Goal: Navigation & Orientation: Find specific page/section

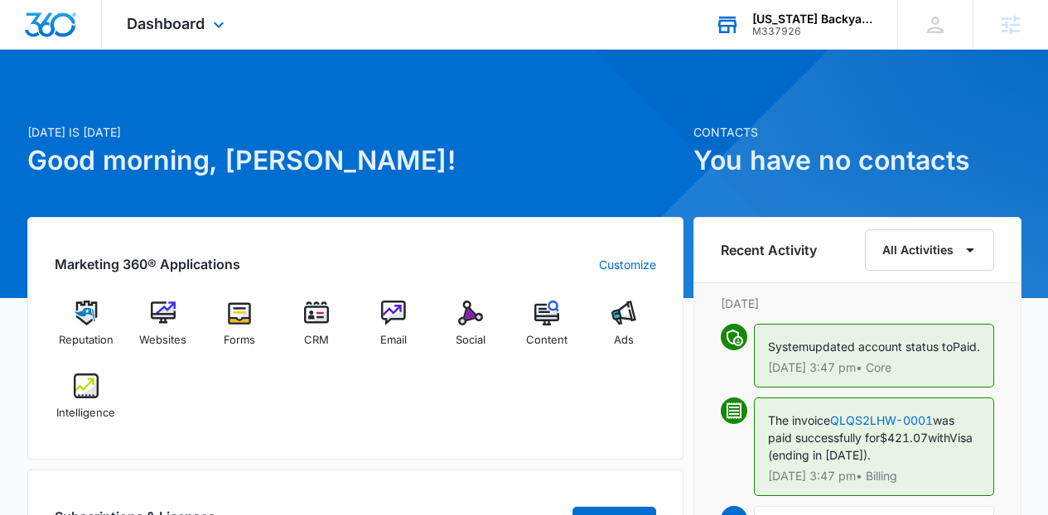
click at [814, 34] on div "M337926" at bounding box center [812, 32] width 121 height 12
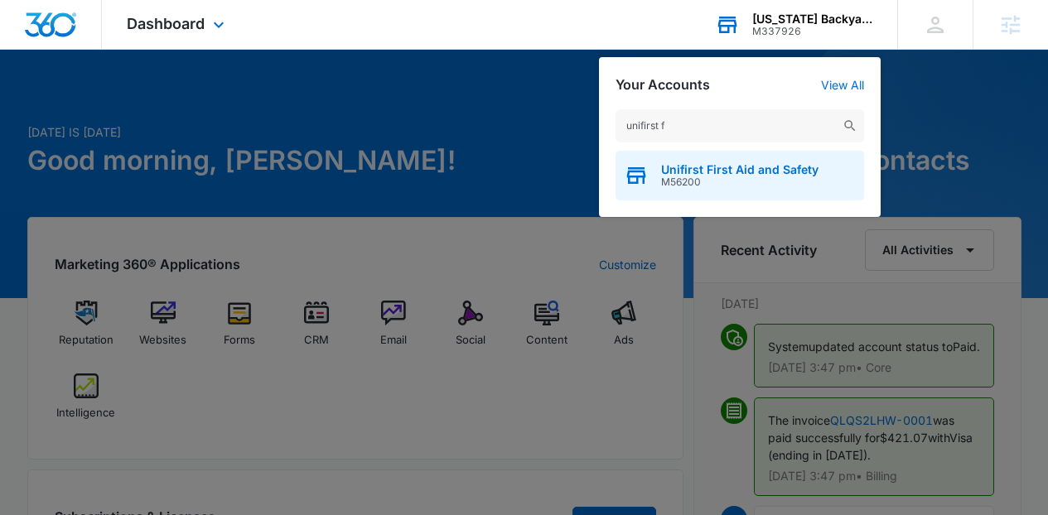
type input "unifirst f"
click at [731, 169] on span "Unifirst First Aid and Safety" at bounding box center [739, 169] width 157 height 13
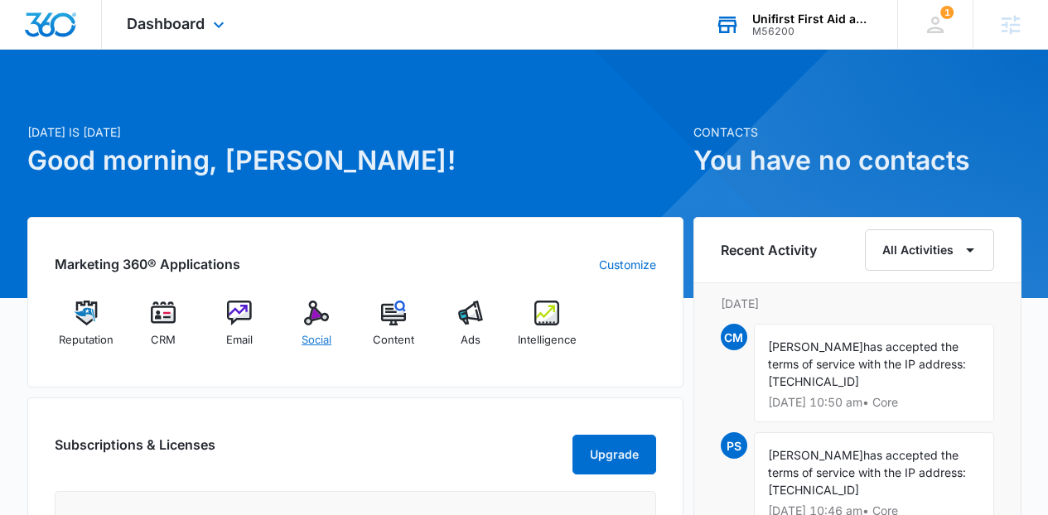
click at [331, 313] on div "Social" at bounding box center [317, 331] width 64 height 60
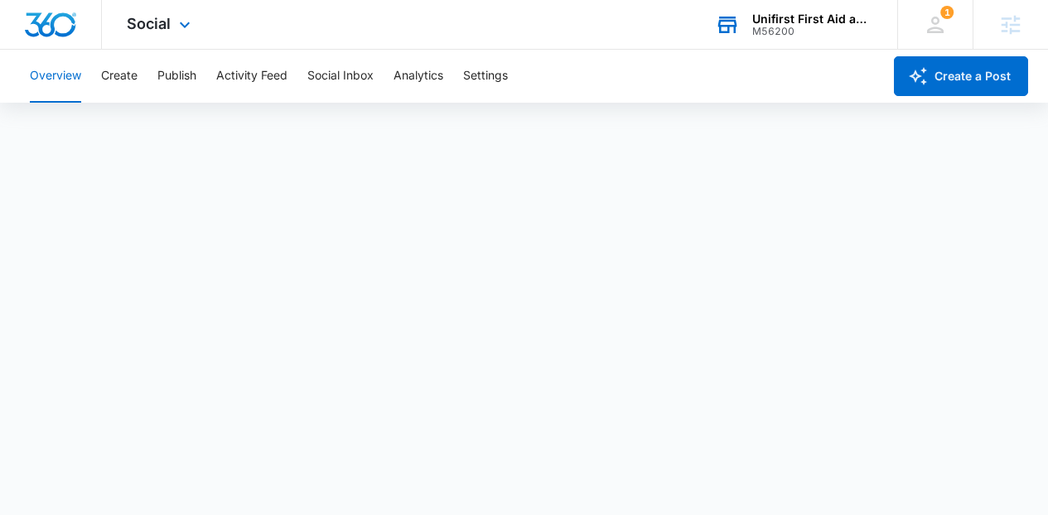
click at [223, 27] on div "Social Apps Reputation CRM Email Social Content Ads Intelligence Files Brand Se…" at bounding box center [524, 25] width 1048 height 50
click at [192, 21] on icon at bounding box center [185, 29] width 20 height 20
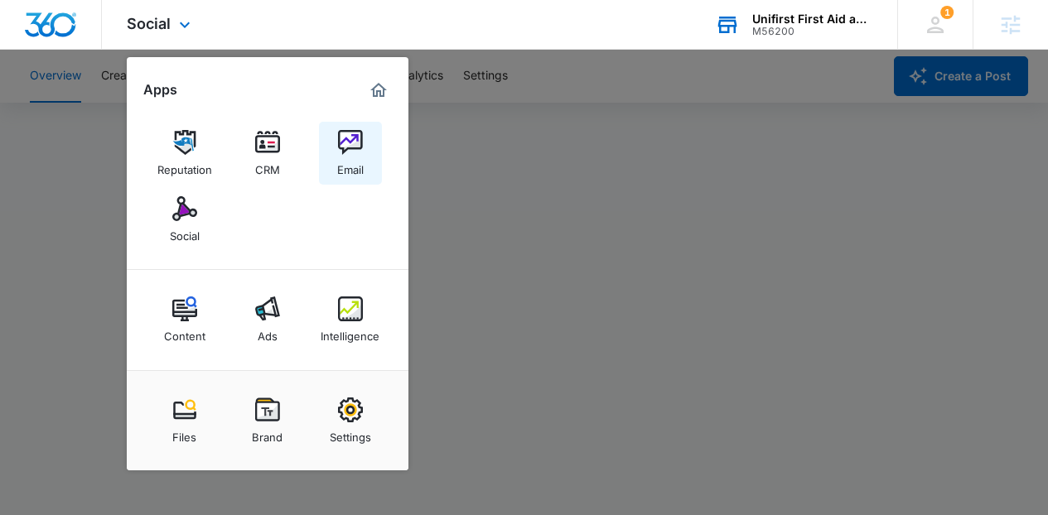
click at [360, 158] on div "Email" at bounding box center [350, 166] width 27 height 22
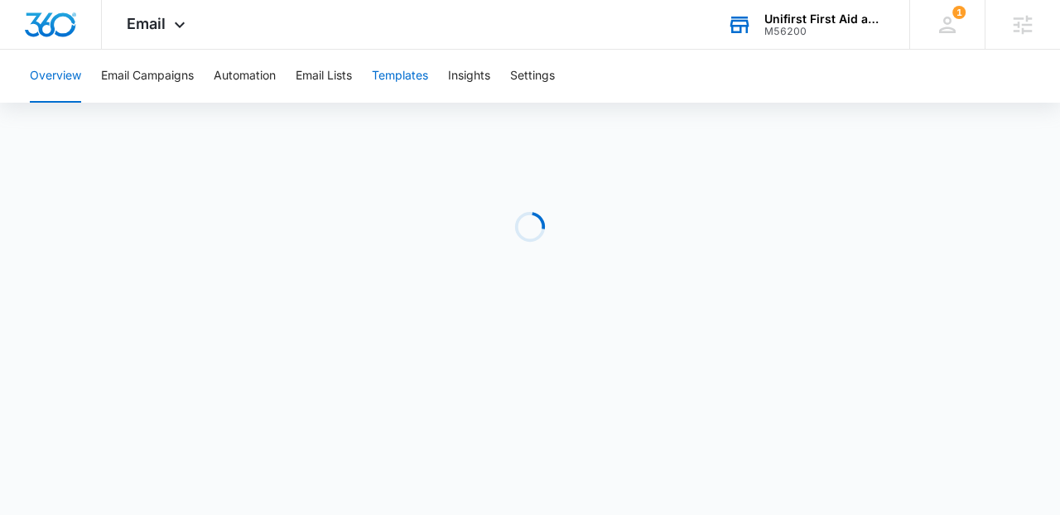
click at [392, 76] on button "Templates" at bounding box center [400, 76] width 56 height 53
click at [167, 28] on div "Email Apps Reputation CRM Email Social Content Ads Intelligence Files Brand Set…" at bounding box center [158, 24] width 113 height 49
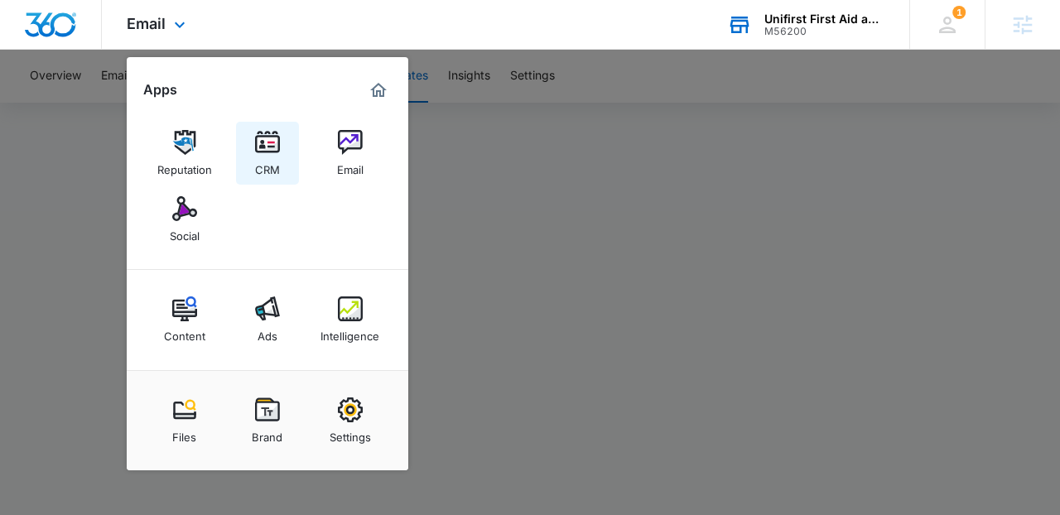
click at [264, 144] on img at bounding box center [267, 142] width 25 height 25
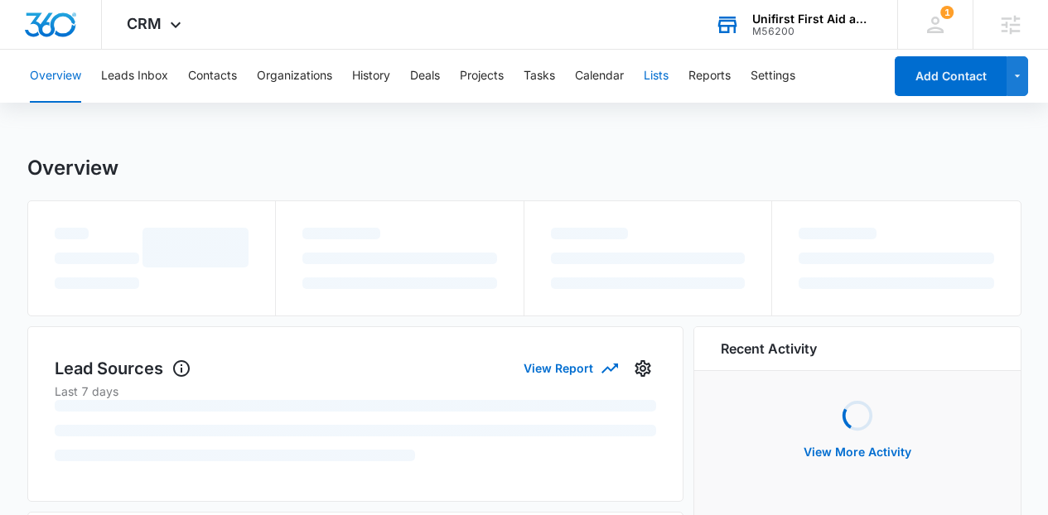
click at [659, 74] on button "Lists" at bounding box center [656, 76] width 25 height 53
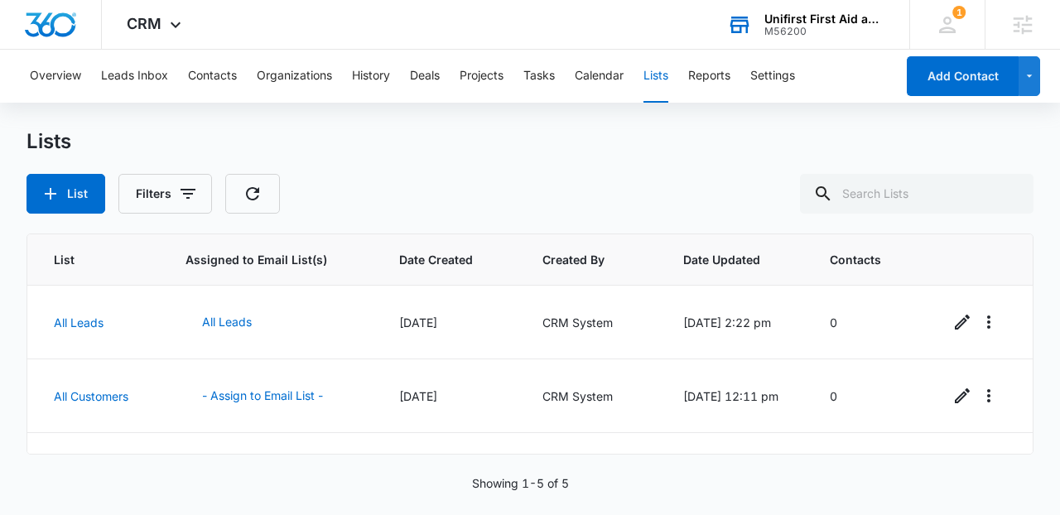
click at [1038, 373] on main "Lists List Filters List Assigned to Email List(s) Date Created Created By Date …" at bounding box center [530, 320] width 1060 height 383
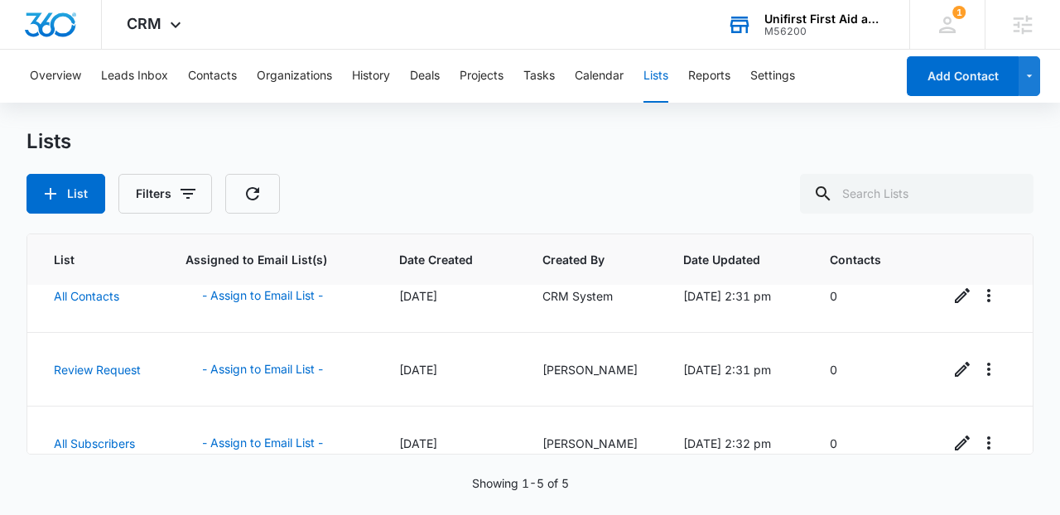
scroll to position [200, 0]
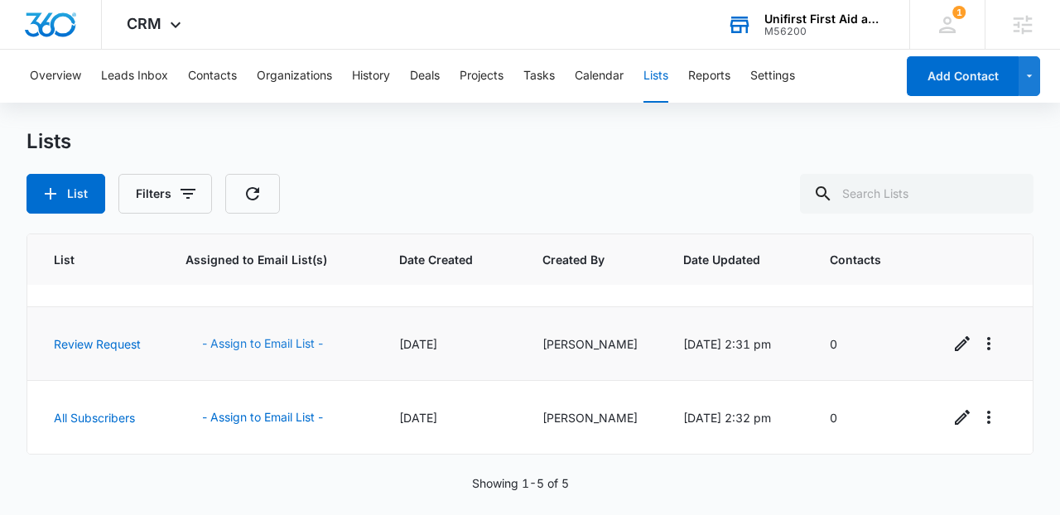
click at [280, 344] on button "- Assign to Email List -" at bounding box center [263, 344] width 154 height 40
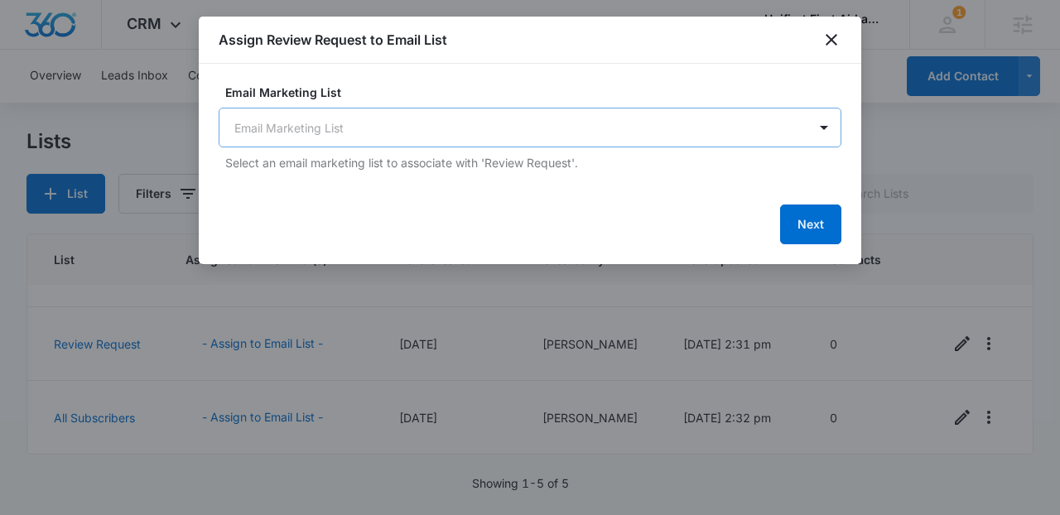
click at [418, 115] on body "CRM Apps Reputation CRM Email Social Content Ads Intelligence Files Brand Setti…" at bounding box center [530, 257] width 1060 height 515
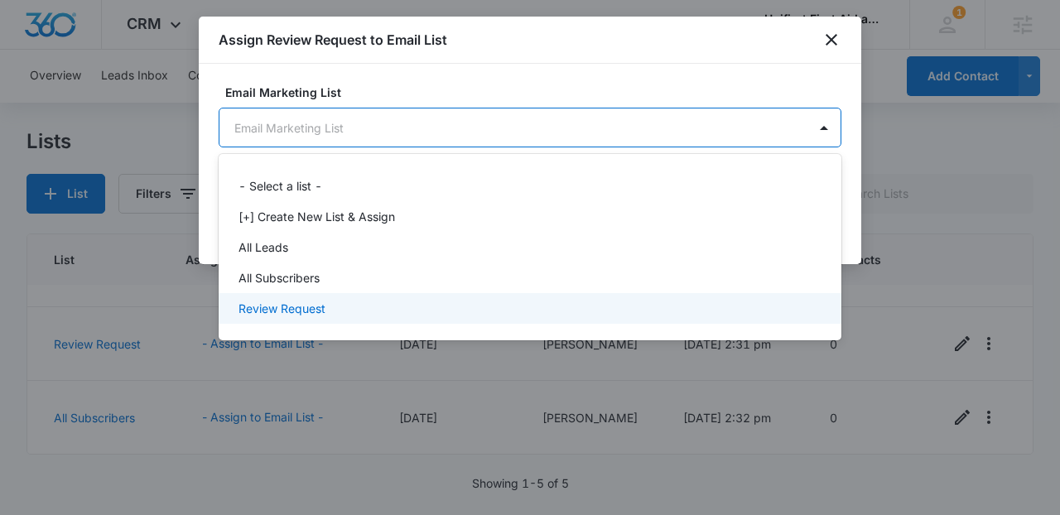
click at [337, 313] on div "Review Request" at bounding box center [529, 308] width 580 height 17
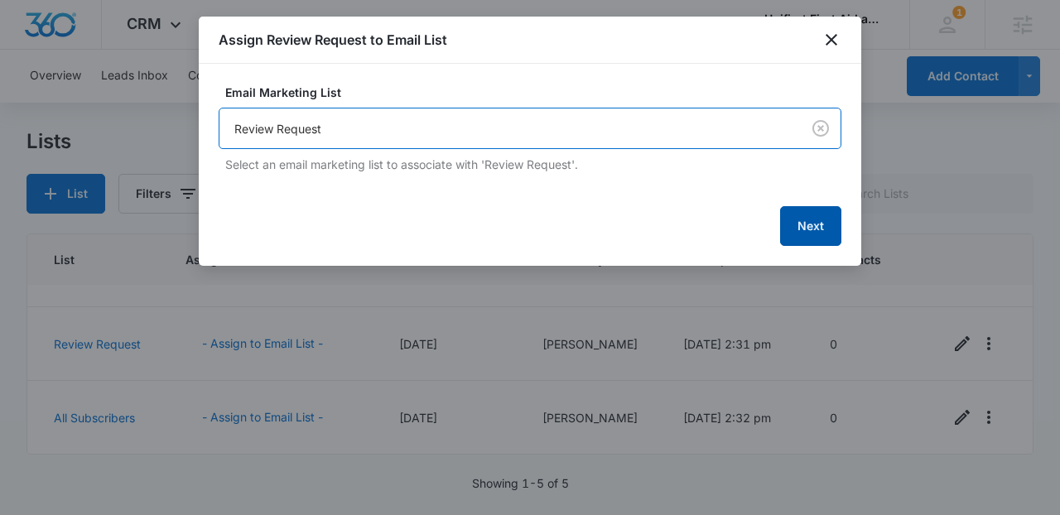
click at [809, 212] on button "Next" at bounding box center [810, 226] width 61 height 40
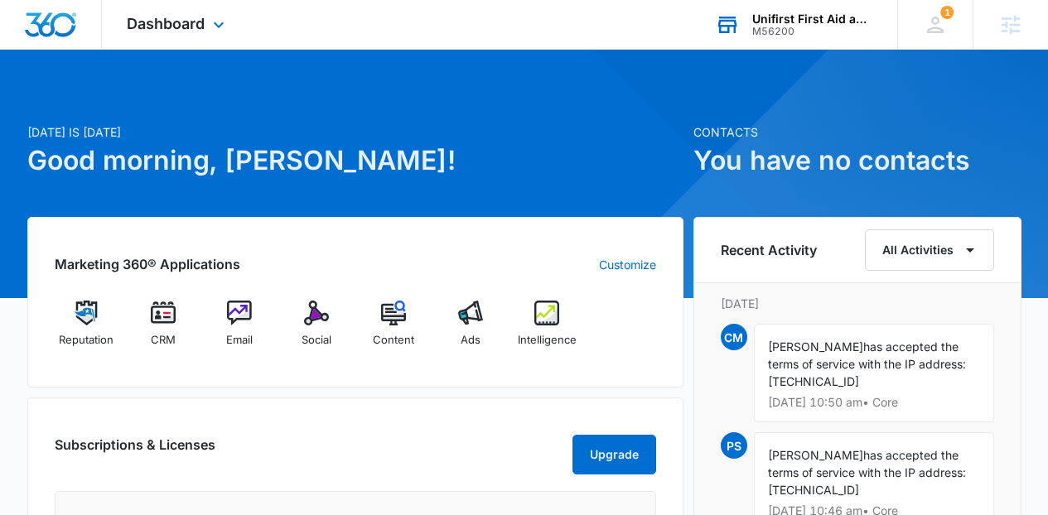
click at [779, 20] on div "Unifirst First Aid and Safety" at bounding box center [812, 18] width 121 height 13
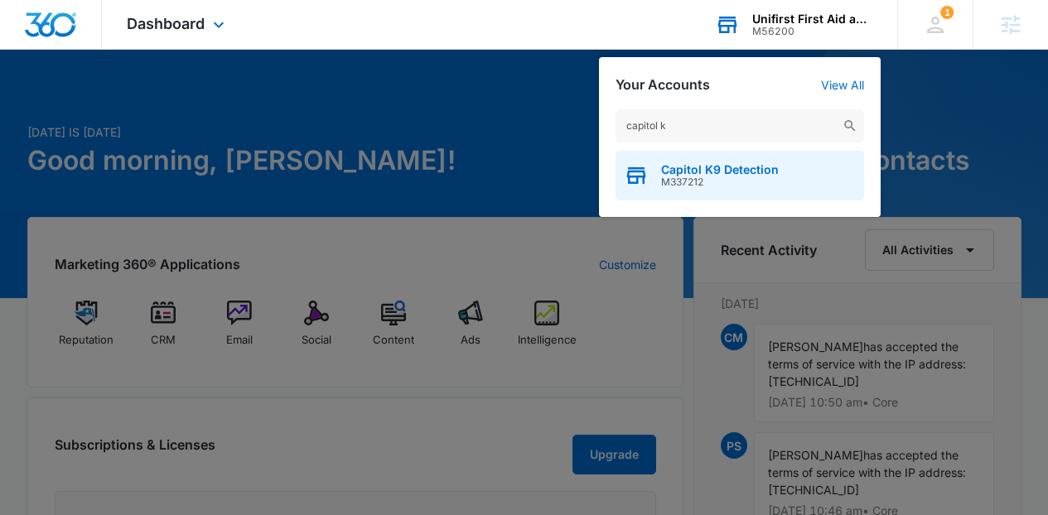
type input "capitol k"
click at [769, 172] on span "Capitol K9 Detection" at bounding box center [720, 169] width 118 height 13
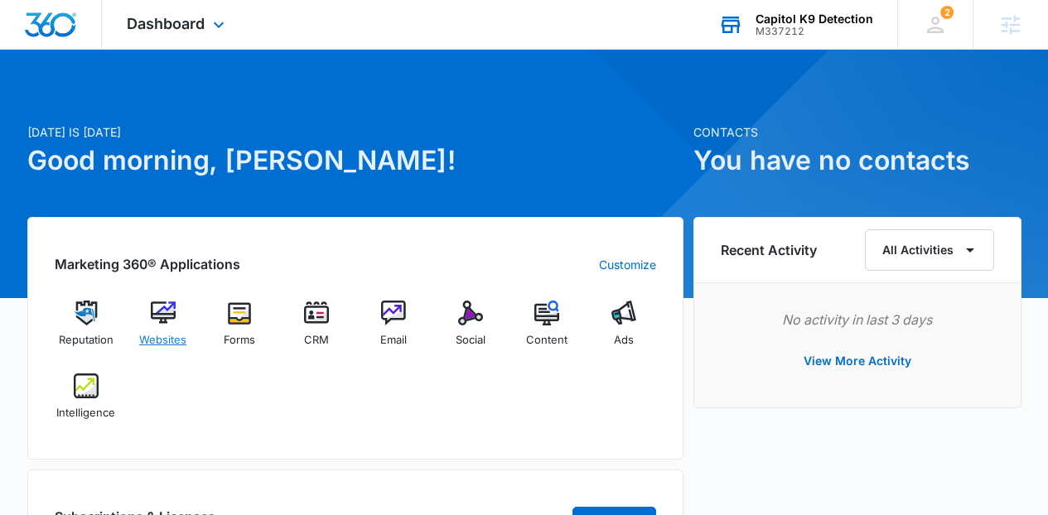
click at [167, 332] on span "Websites" at bounding box center [162, 340] width 47 height 17
click at [385, 326] on div "Email" at bounding box center [394, 331] width 64 height 60
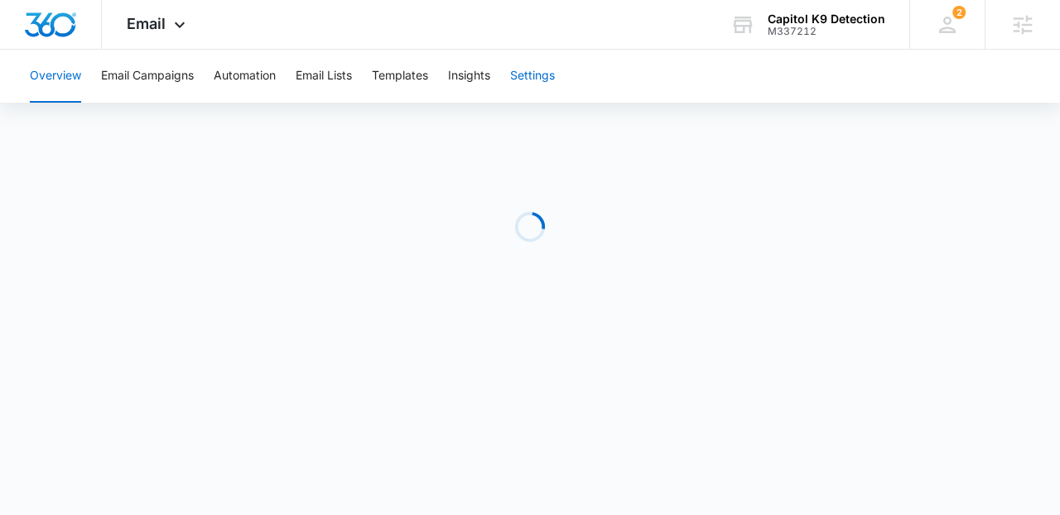
click at [524, 84] on button "Settings" at bounding box center [532, 76] width 45 height 53
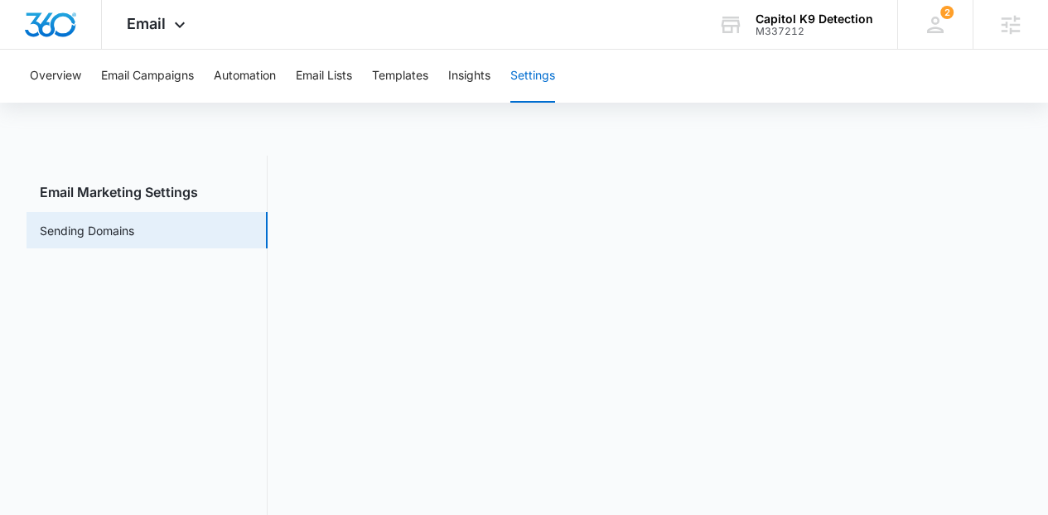
scroll to position [17, 0]
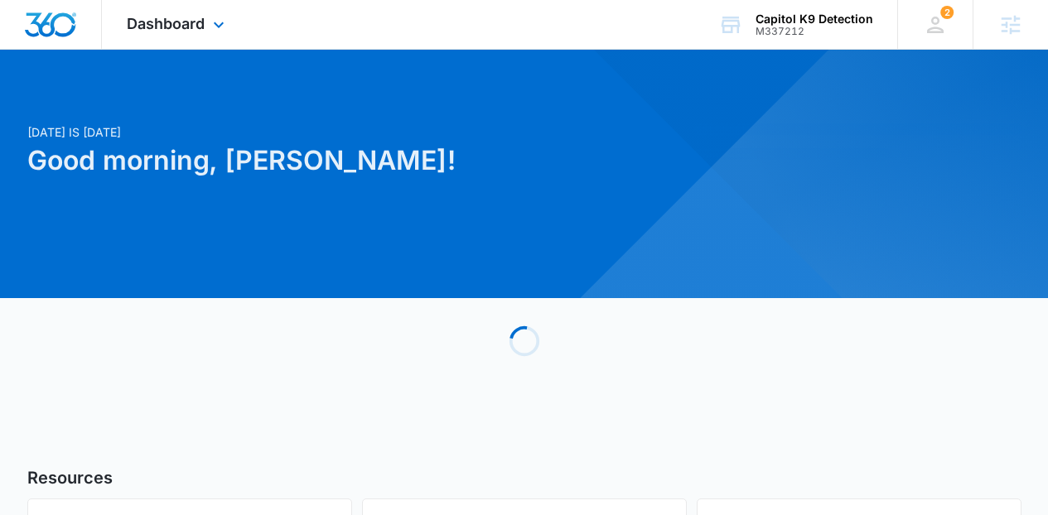
click at [210, 41] on div "Dashboard Apps Reputation Websites Forms CRM Email Social Content Ads Intellige…" at bounding box center [178, 24] width 152 height 49
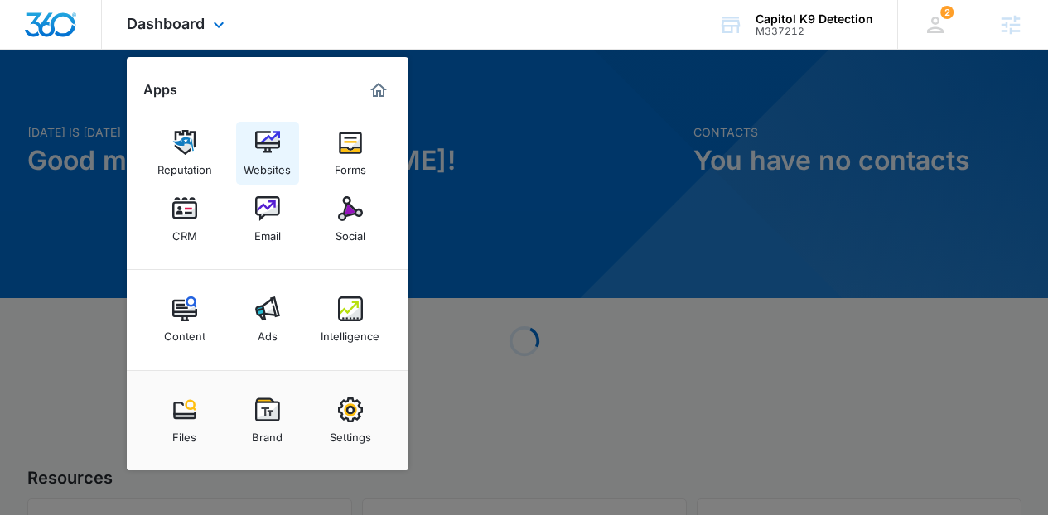
click at [246, 153] on link "Websites" at bounding box center [267, 153] width 63 height 63
